Goal: Information Seeking & Learning: Find specific fact

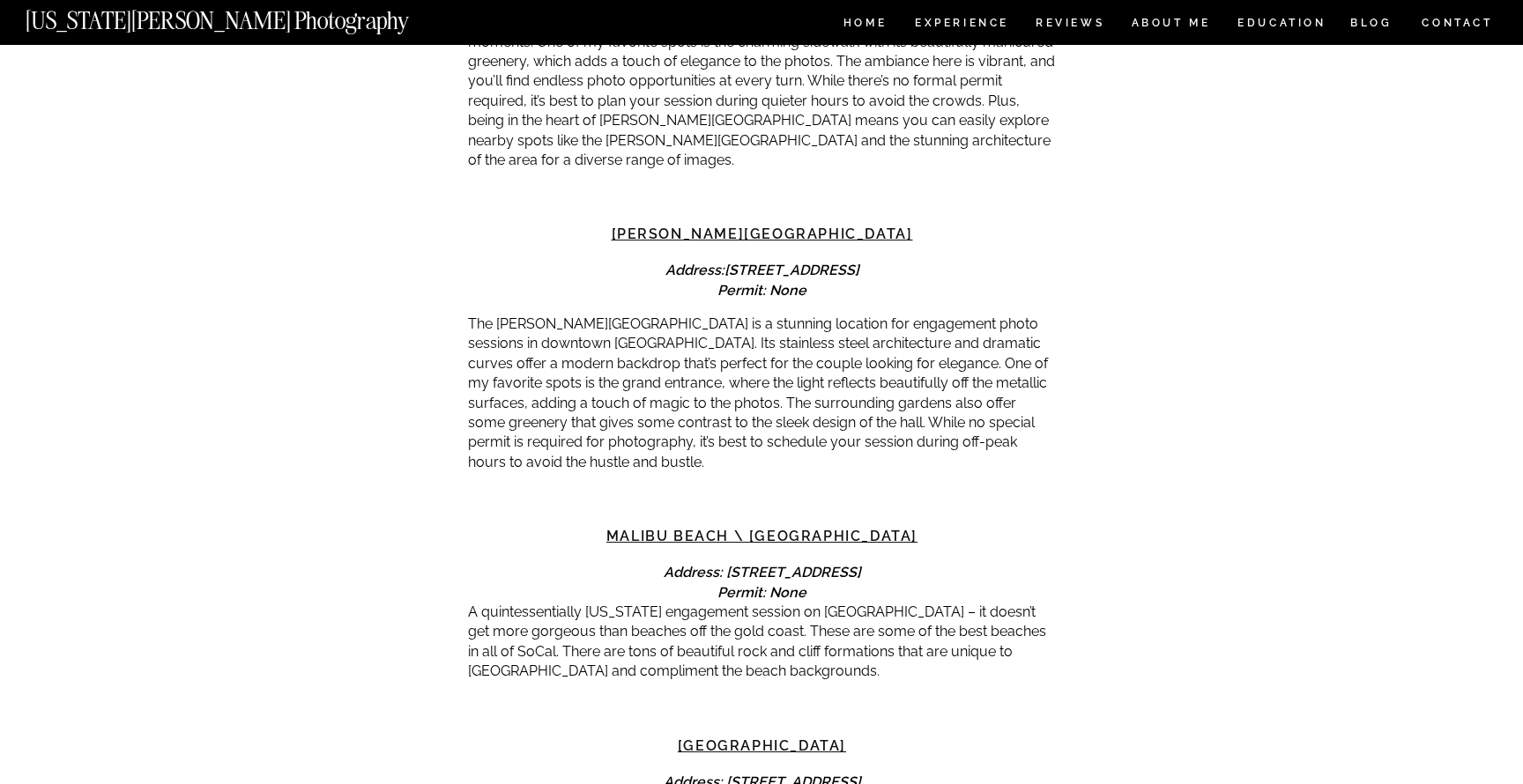
scroll to position [2462, 0]
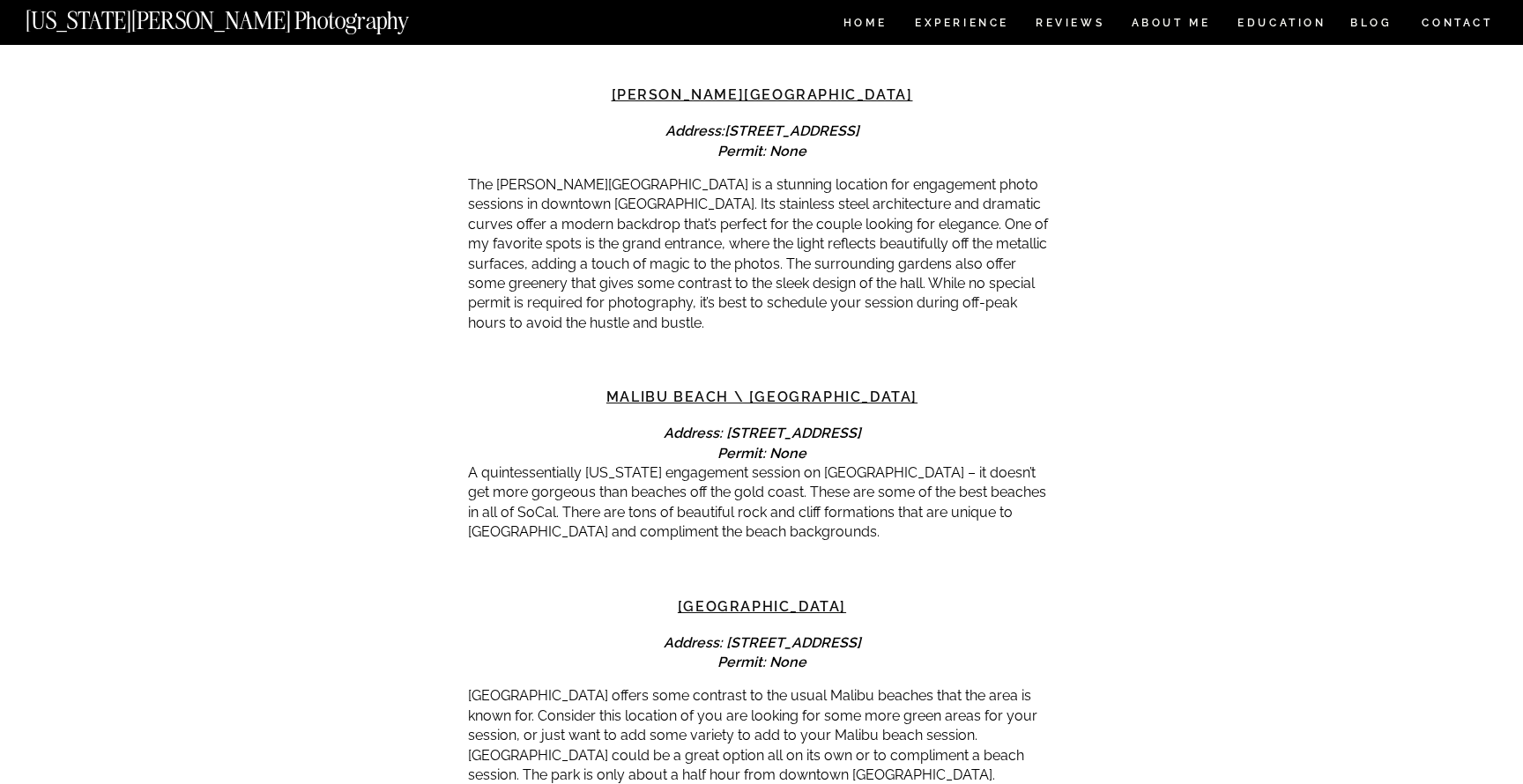
drag, startPoint x: 934, startPoint y: 414, endPoint x: 582, endPoint y: 405, distance: 352.1
click at [582, 424] on h4 "Address: [STREET_ADDRESS] Permit: None" at bounding box center [762, 444] width 588 height 40
copy em "Address: [STREET_ADDRESS]"
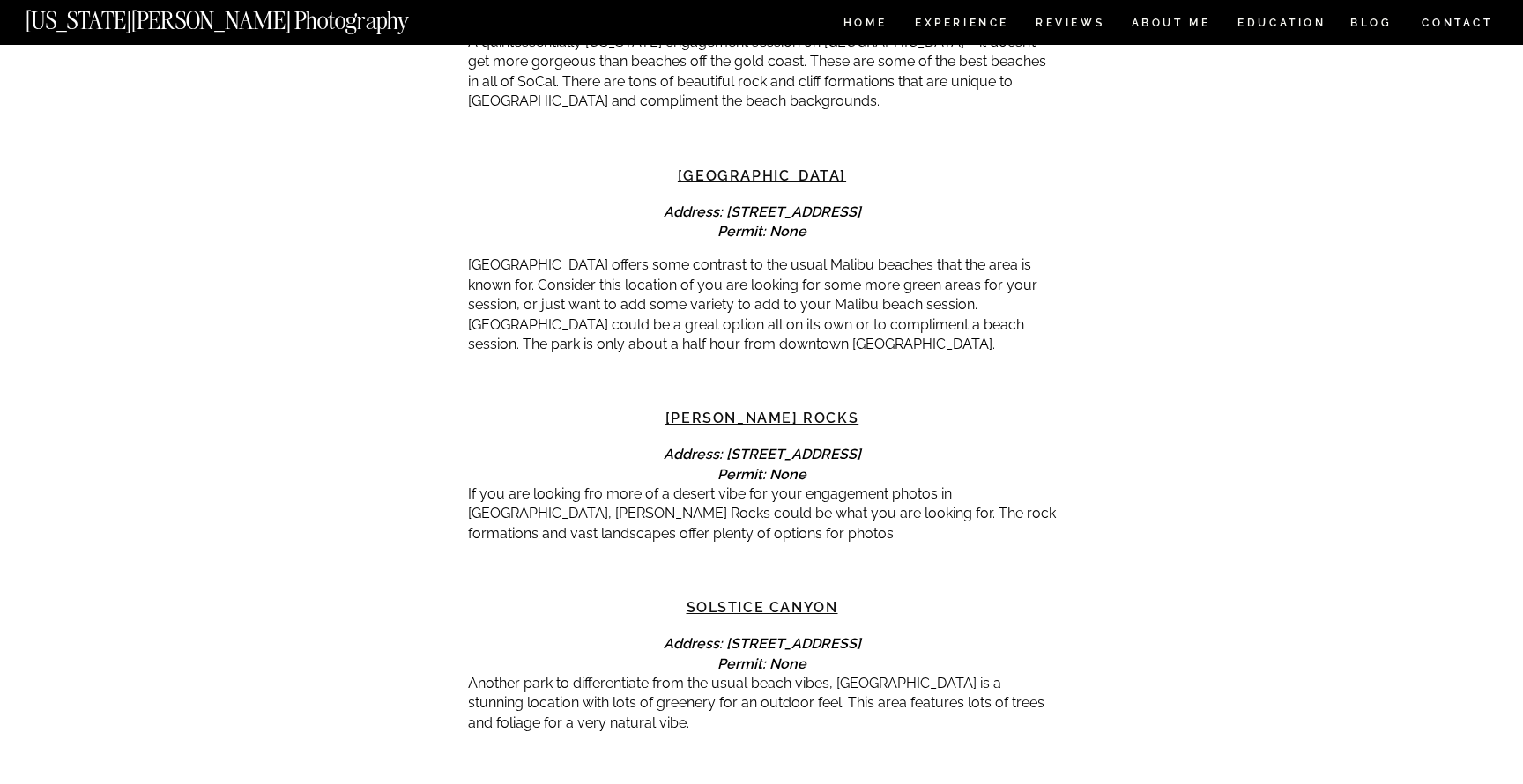
scroll to position [2880, 0]
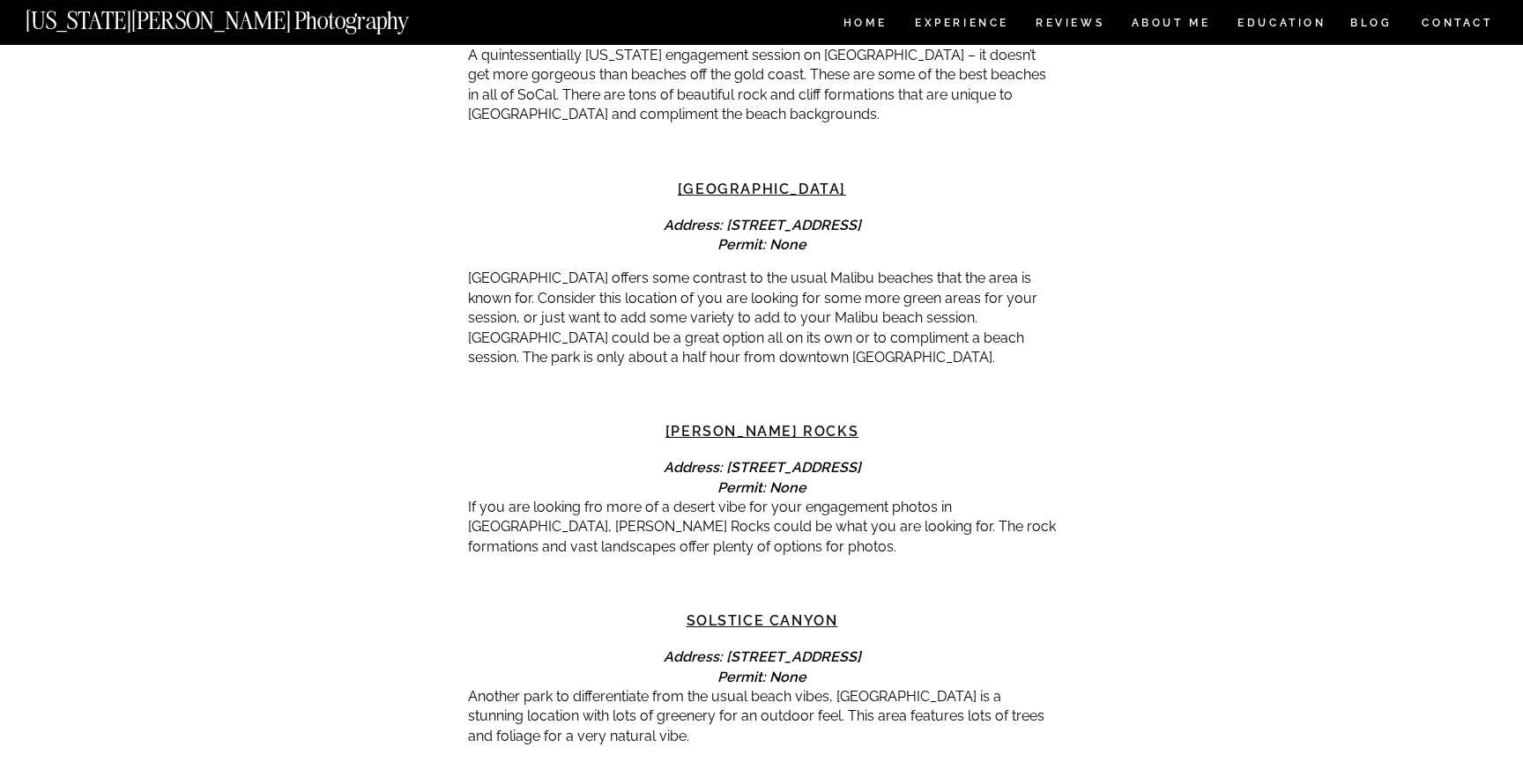
drag, startPoint x: 950, startPoint y: 204, endPoint x: 644, endPoint y: 208, distance: 306.0
click at [644, 216] on h4 "Address: [STREET_ADDRESS] Permit: None" at bounding box center [762, 235] width 588 height 40
copy em "[STREET_ADDRESS]"
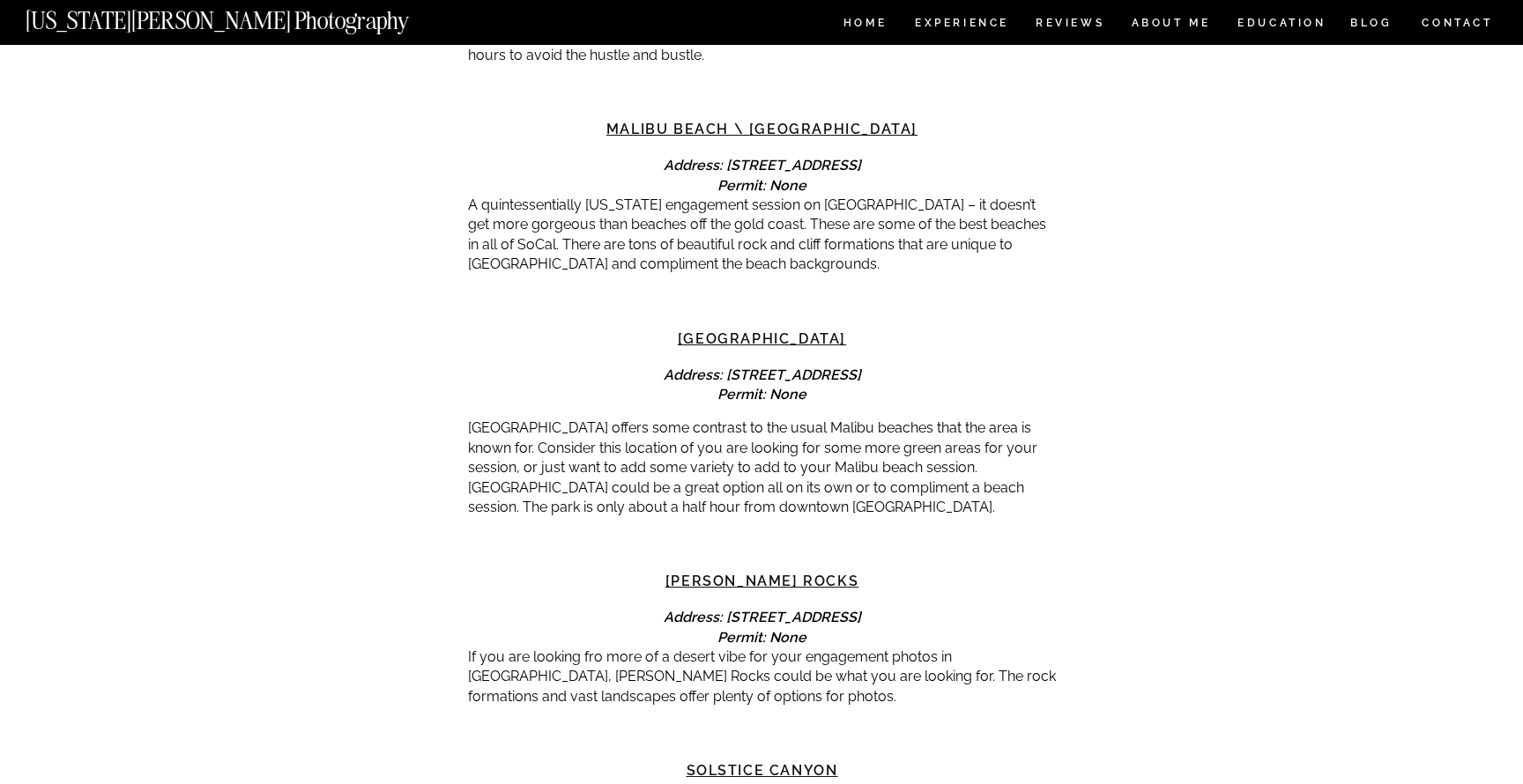
scroll to position [2725, 0]
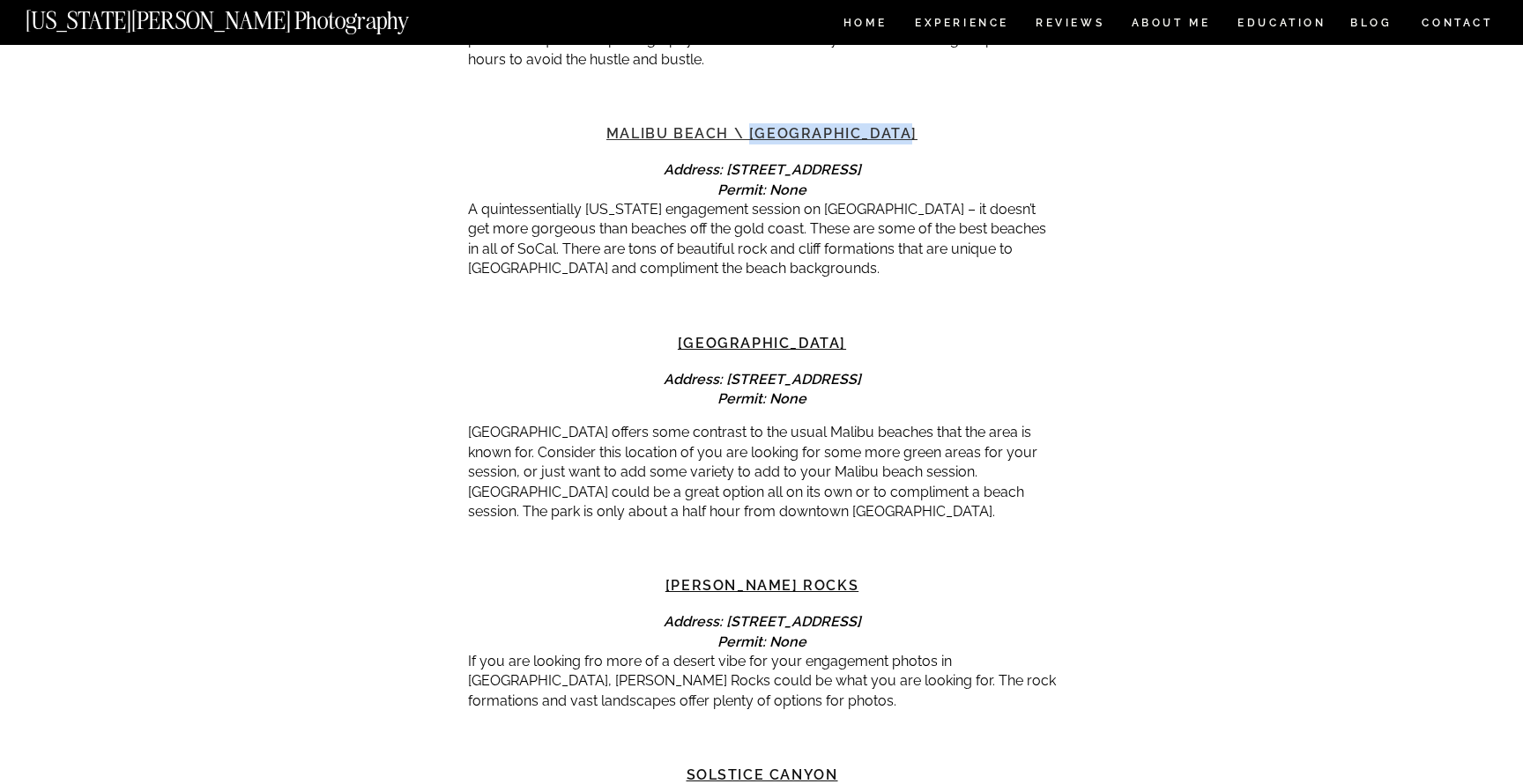
drag, startPoint x: 919, startPoint y: 114, endPoint x: 754, endPoint y: 113, distance: 165.0
click at [754, 123] on h3 "Malibu Beach \ [GEOGRAPHIC_DATA]" at bounding box center [762, 134] width 588 height 21
copy link "[GEOGRAPHIC_DATA]"
drag, startPoint x: 968, startPoint y: 604, endPoint x: 621, endPoint y: 602, distance: 347.0
click at [621, 612] on h4 "Address: [STREET_ADDRESS] Permit: None" at bounding box center [762, 632] width 588 height 40
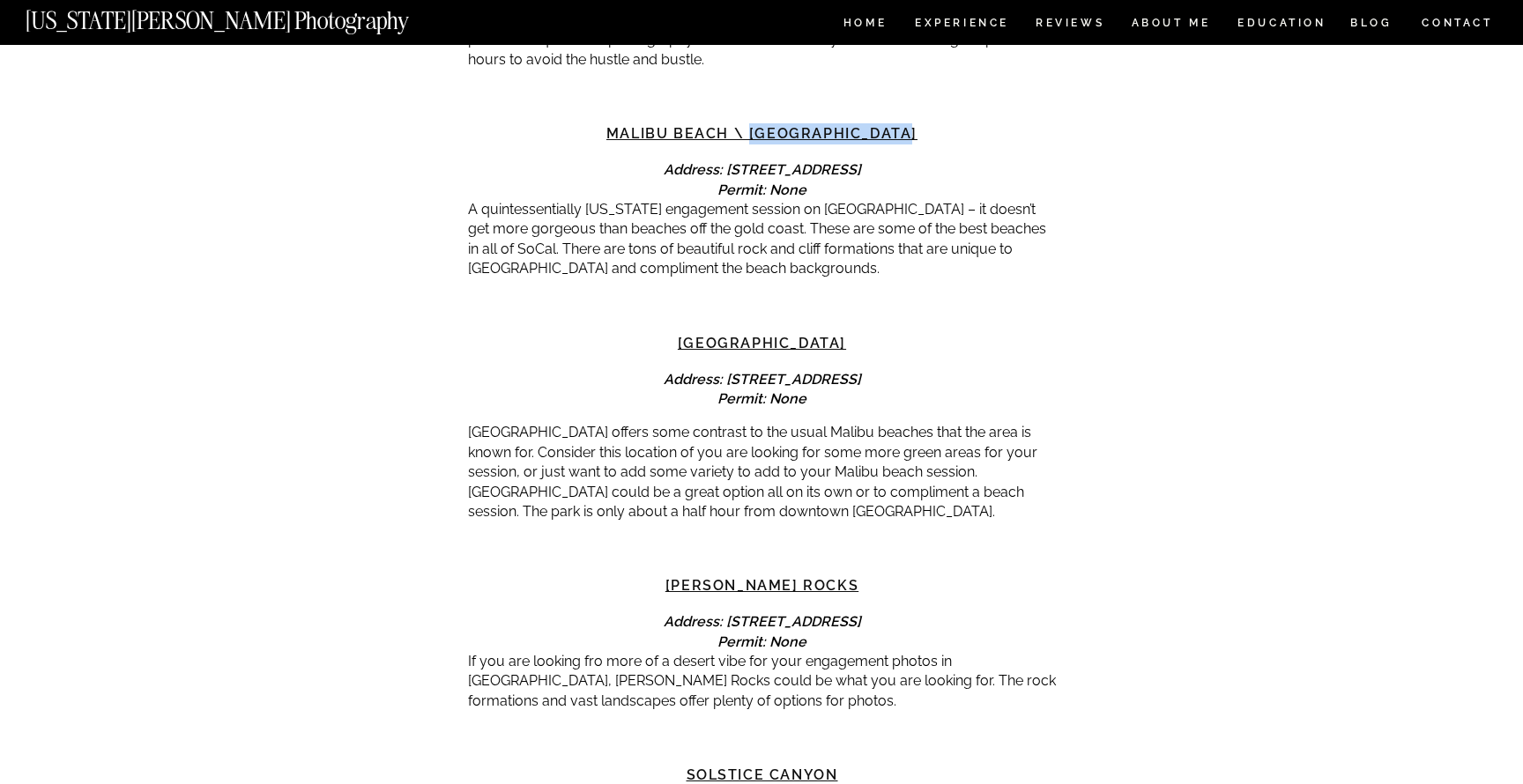
copy strong "[STREET_ADDRESS]"
drag, startPoint x: 838, startPoint y: 561, endPoint x: 673, endPoint y: 560, distance: 165.0
click at [673, 575] on h3 "[PERSON_NAME] Rocks" at bounding box center [762, 586] width 588 height 21
copy link "[PERSON_NAME] Rocks"
